Goal: Transaction & Acquisition: Book appointment/travel/reservation

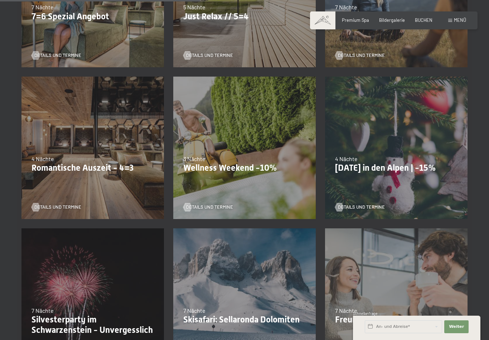
scroll to position [405, 0]
click at [55, 167] on p "Romantische Auszeit - 4=3" at bounding box center [93, 168] width 123 height 10
click at [35, 207] on div at bounding box center [35, 207] width 5 height 9
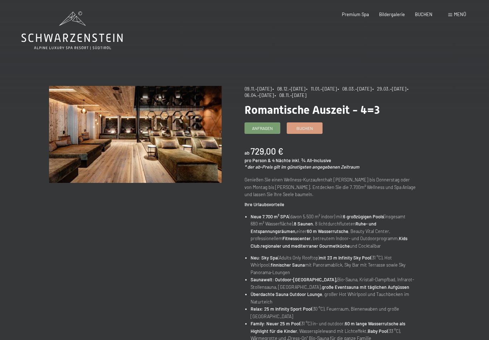
click at [394, 13] on span "Bildergalerie" at bounding box center [392, 14] width 26 height 6
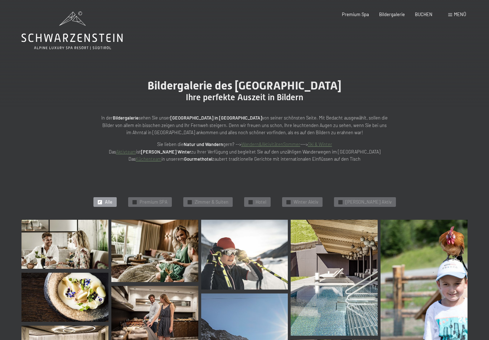
click at [397, 12] on span "Bildergalerie" at bounding box center [392, 14] width 26 height 6
click at [267, 200] on span "Hotel" at bounding box center [261, 202] width 11 height 6
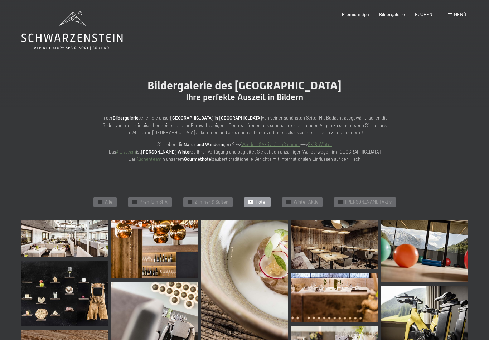
click at [426, 15] on span "BUCHEN" at bounding box center [424, 14] width 18 height 6
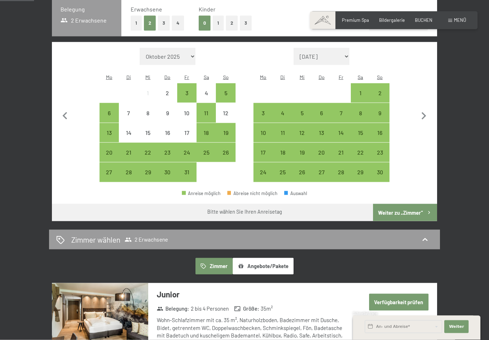
scroll to position [164, 0]
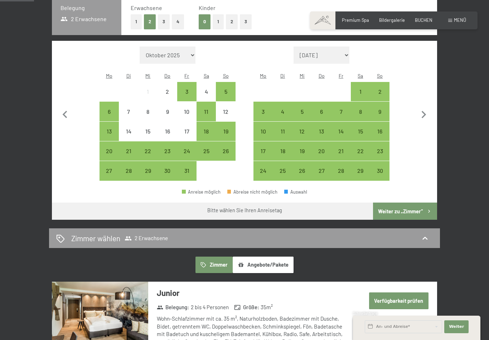
click at [252, 264] on button "Angebote/Pakete" at bounding box center [263, 265] width 61 height 16
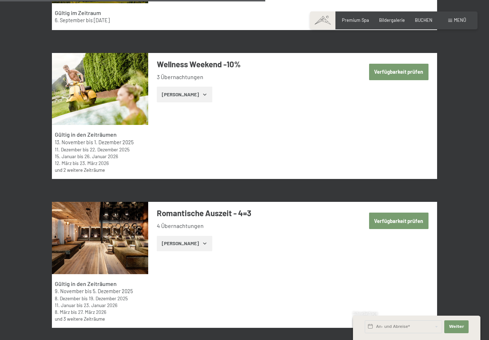
scroll to position [1384, 0]
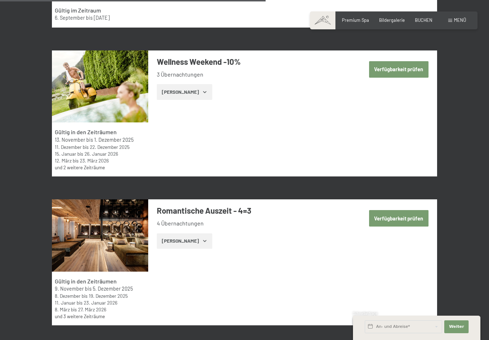
click at [162, 234] on button "Zeige Zimmer" at bounding box center [185, 242] width 56 height 16
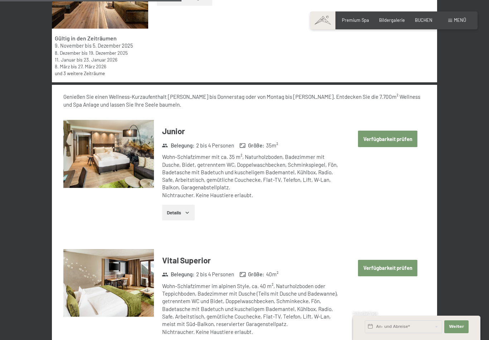
scroll to position [1627, 0]
click at [393, 131] on button "Verfügbarkeit prüfen" at bounding box center [387, 139] width 59 height 16
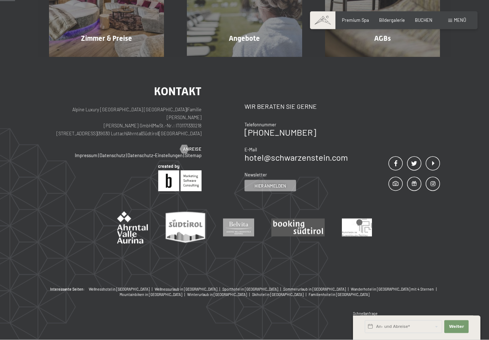
scroll to position [136, 0]
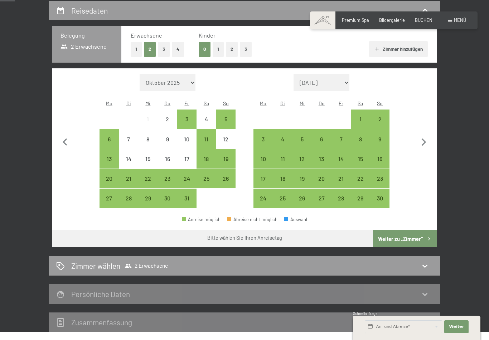
click at [260, 156] on div "10" at bounding box center [263, 165] width 18 height 18
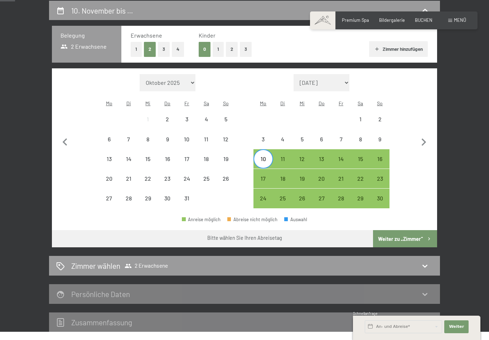
click at [342, 156] on div "14" at bounding box center [341, 165] width 18 height 18
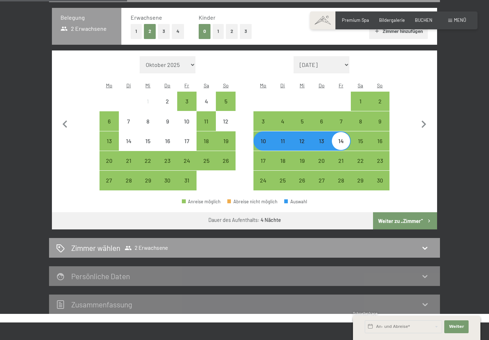
scroll to position [163, 0]
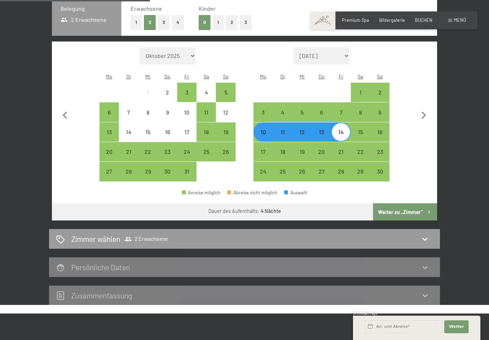
click at [399, 205] on button "Weiter zu „Zimmer“" at bounding box center [405, 212] width 64 height 17
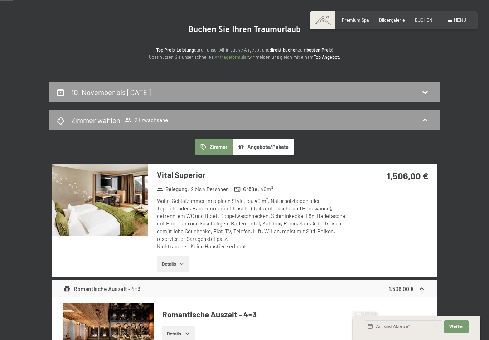
scroll to position [56, 0]
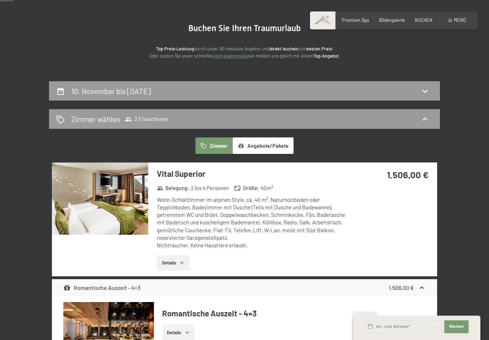
click at [426, 88] on icon at bounding box center [425, 91] width 9 height 9
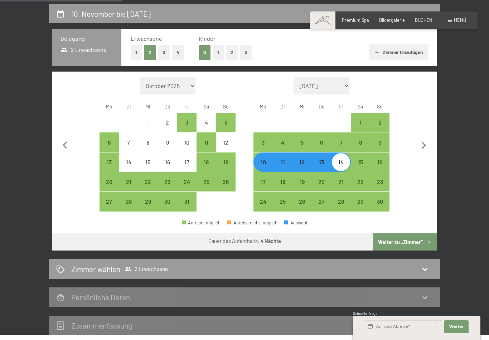
scroll to position [132, 0]
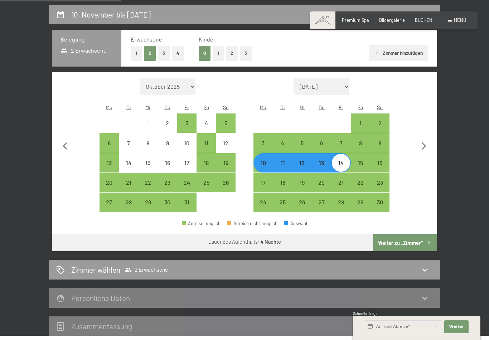
click at [382, 140] on div "9" at bounding box center [380, 149] width 18 height 18
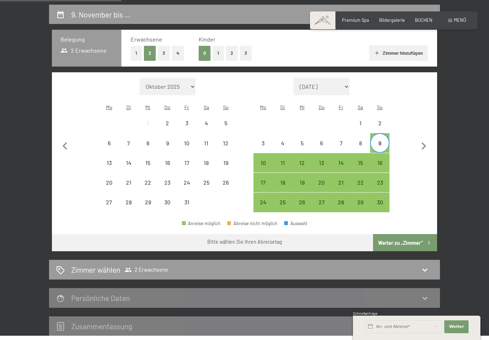
click at [324, 160] on div "13" at bounding box center [322, 169] width 18 height 18
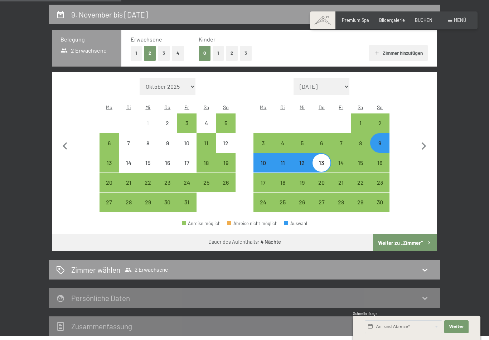
click at [400, 236] on button "Weiter zu „Zimmer“" at bounding box center [405, 242] width 64 height 17
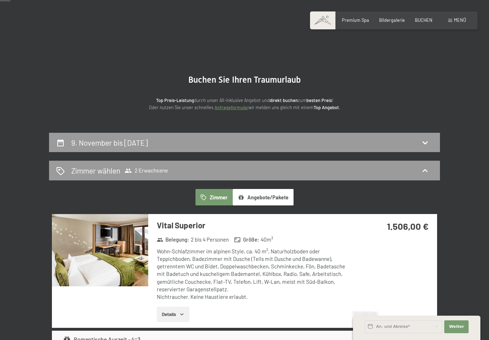
scroll to position [0, 0]
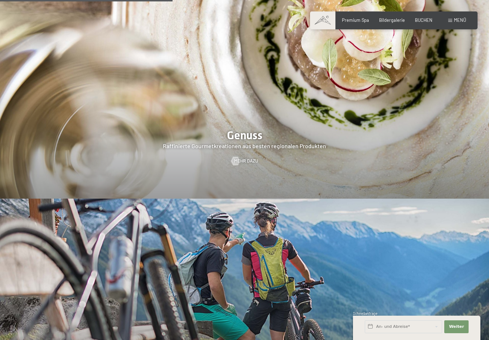
scroll to position [1078, 0]
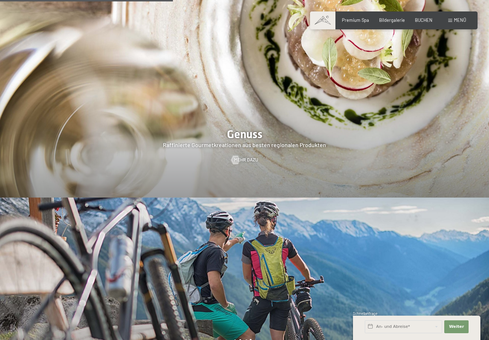
click at [238, 156] on div at bounding box center [235, 160] width 5 height 9
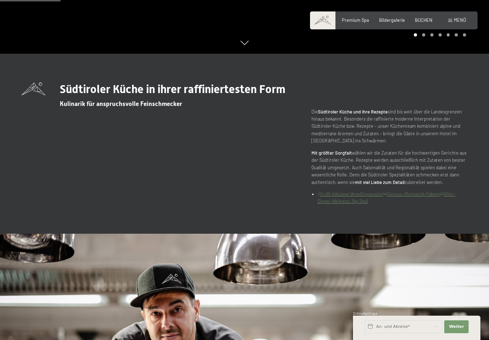
scroll to position [287, 0]
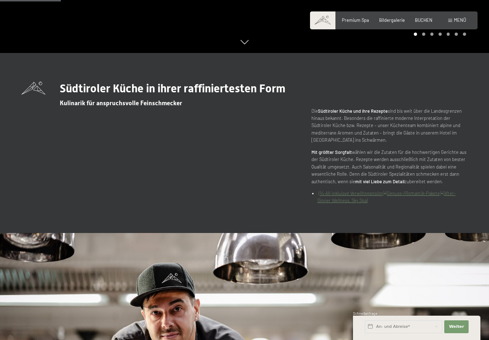
click at [427, 196] on link "(Genuss-/Romantik-Pakete)" at bounding box center [413, 194] width 55 height 6
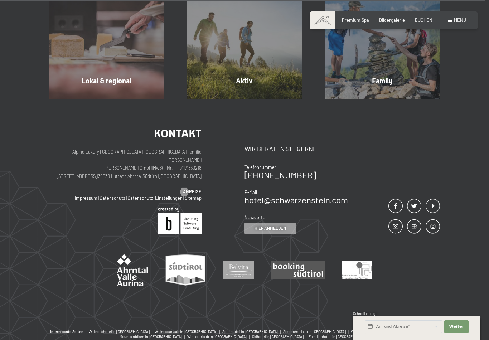
scroll to position [2164, 0]
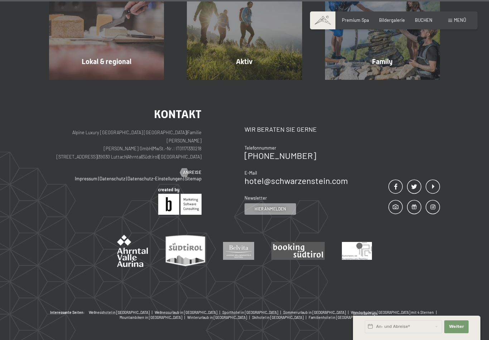
click at [455, 20] on span "Menü" at bounding box center [460, 20] width 12 height 6
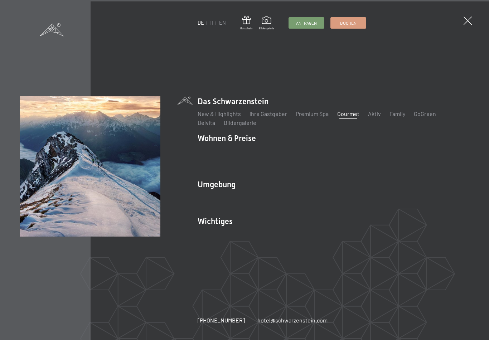
click at [413, 199] on link "Touren Tipps" at bounding box center [410, 196] width 33 height 7
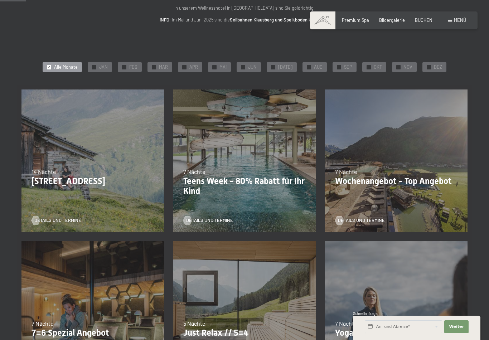
scroll to position [53, 0]
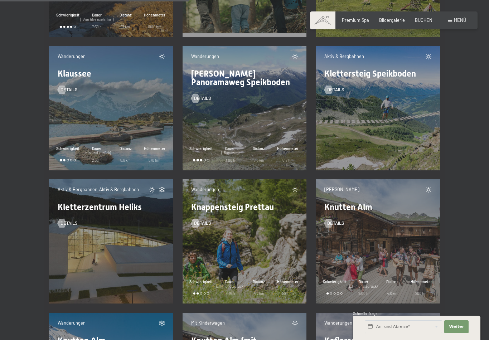
scroll to position [3680, 0]
click at [220, 340] on span "Knutten Alm (mit Kinderwagen)" at bounding box center [224, 345] width 66 height 19
